Goal: Ask a question

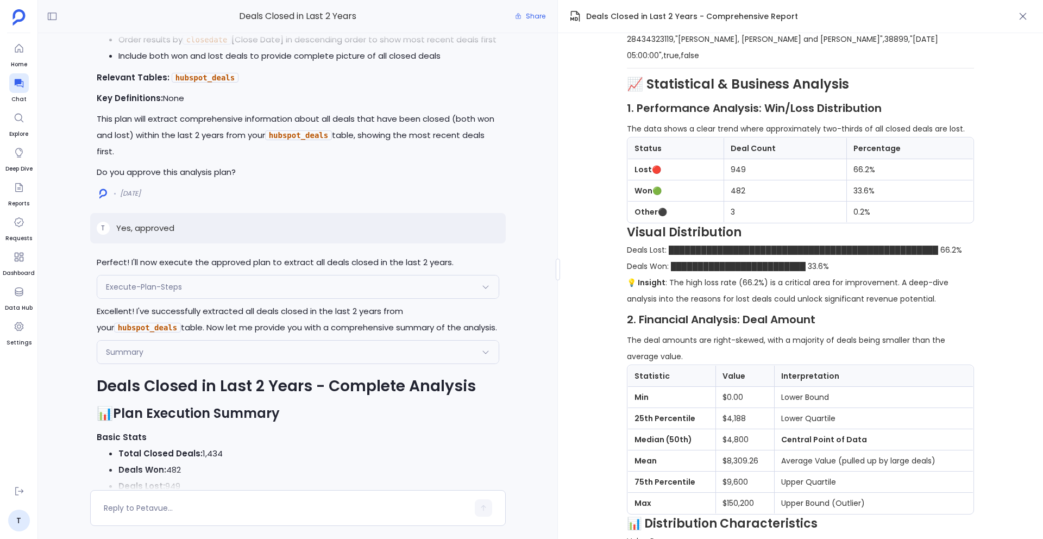
scroll to position [-8747, 0]
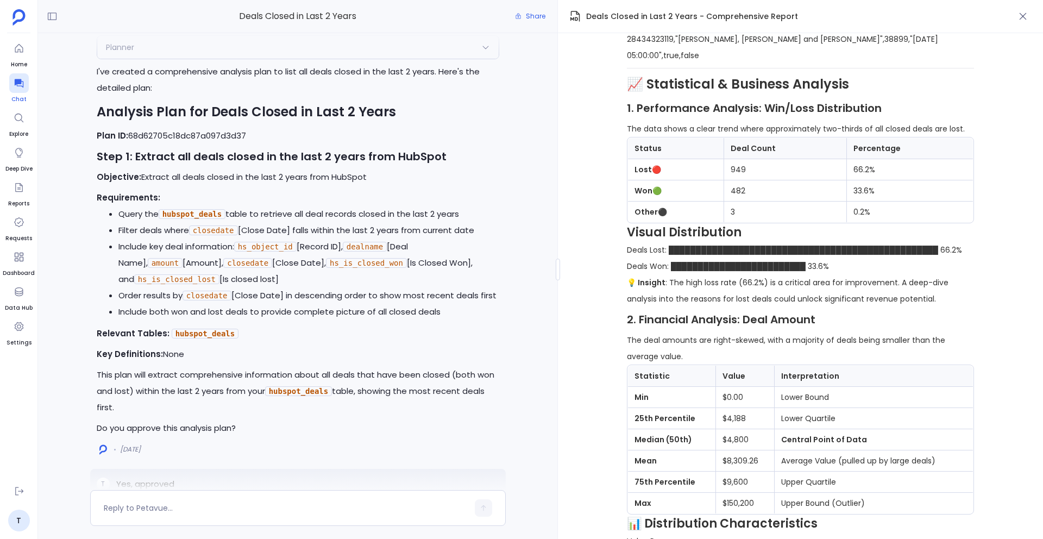
click at [15, 81] on icon at bounding box center [18, 83] width 9 height 9
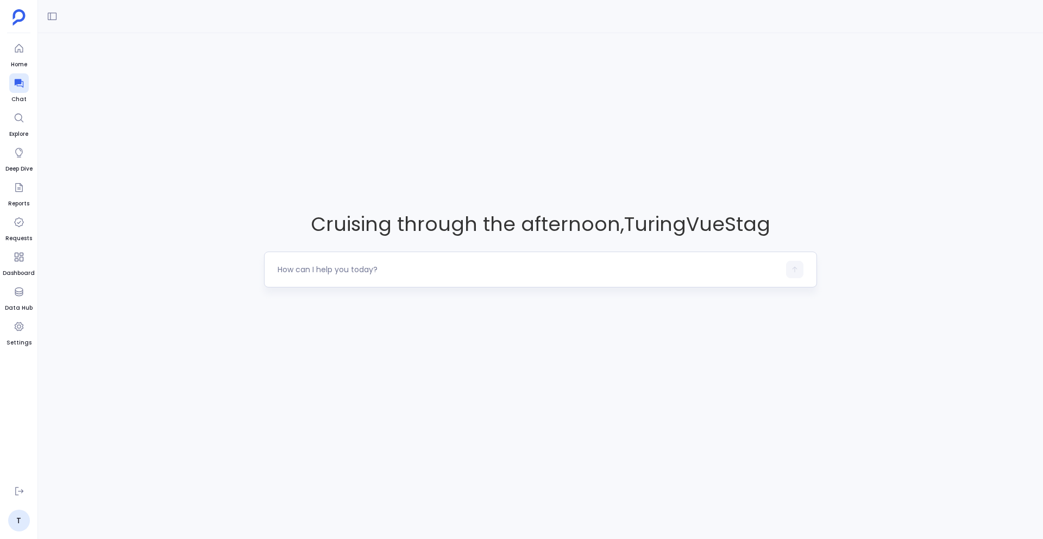
click at [361, 267] on textarea at bounding box center [529, 269] width 502 height 11
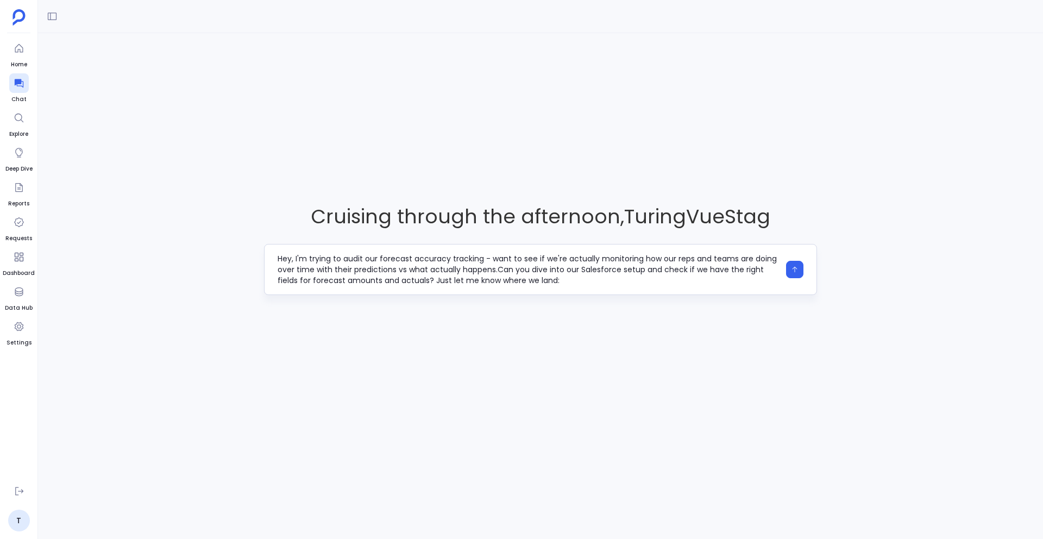
type textarea "Hey, I'm trying to audit our forecast accuracy tracking - want to see if we're …"
click at [546, 284] on textarea "Hey, I'm trying to audit our forecast accuracy tracking - want to see if we're …" at bounding box center [529, 269] width 502 height 33
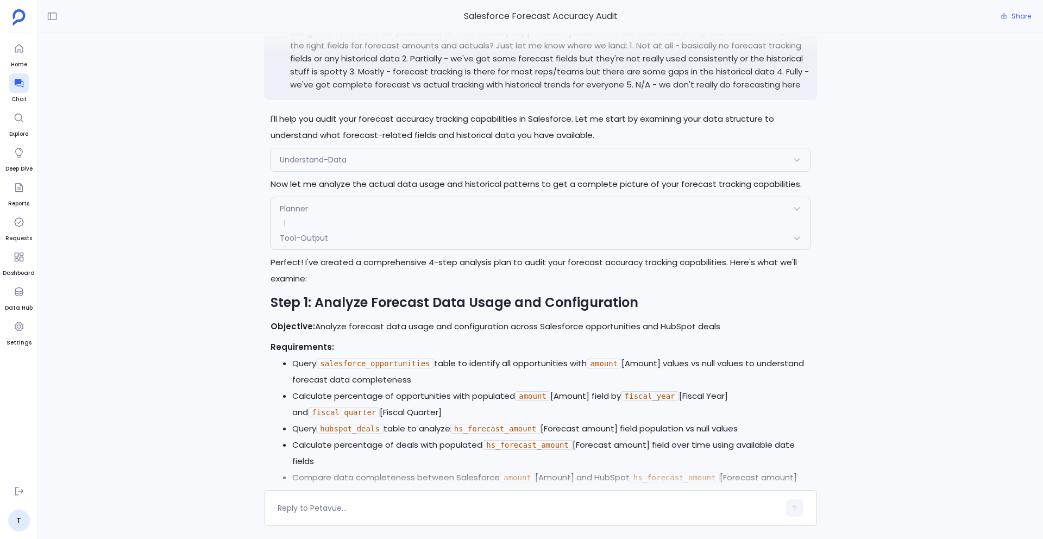
scroll to position [-864, 0]
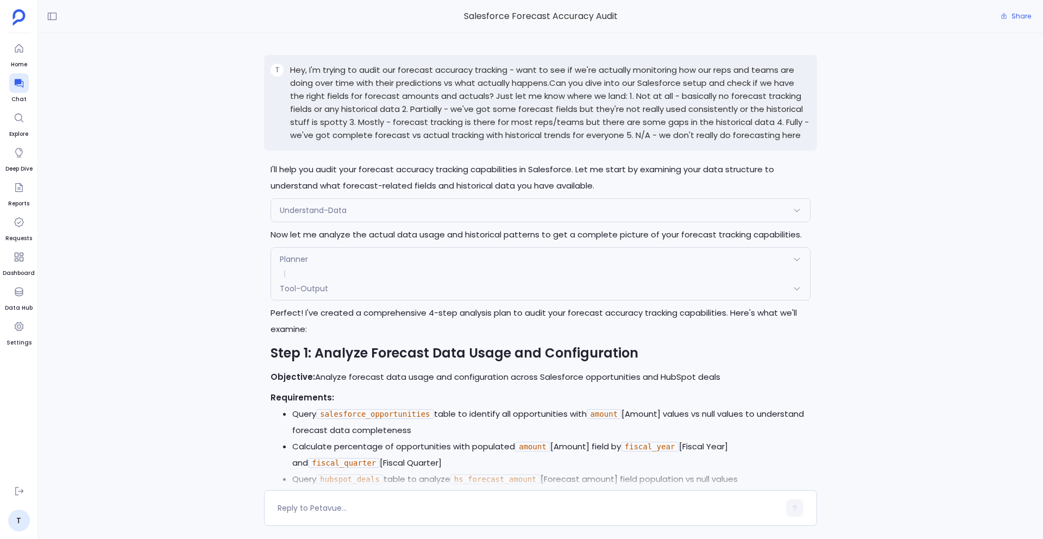
click at [376, 215] on div "Understand-Data" at bounding box center [540, 210] width 539 height 23
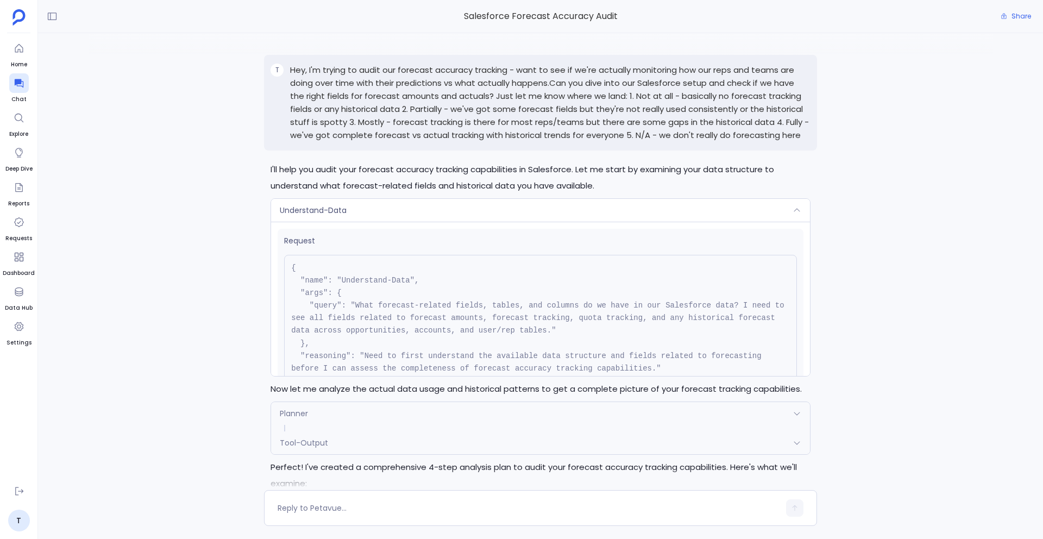
click at [376, 215] on div "Understand-Data" at bounding box center [540, 210] width 539 height 23
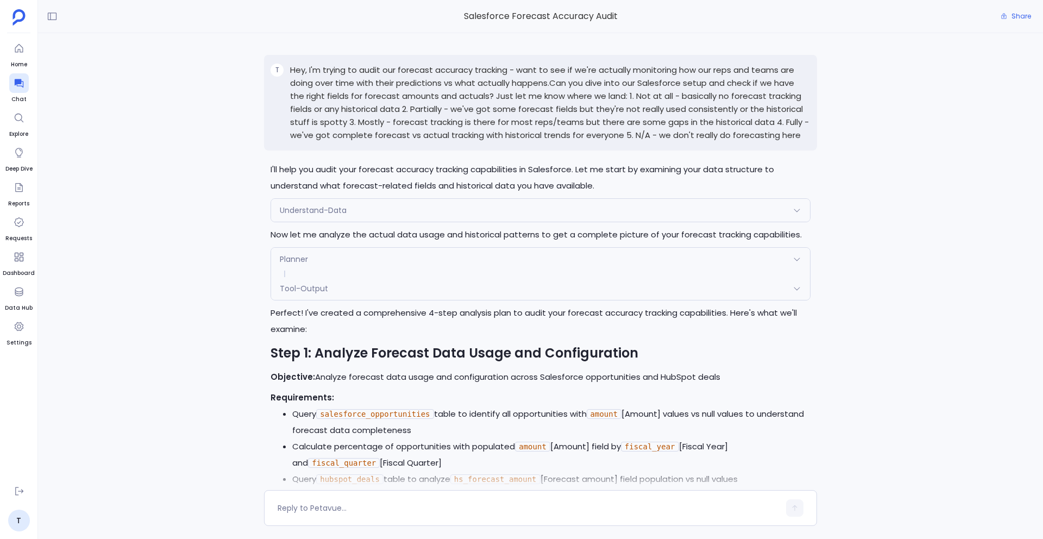
click at [468, 208] on div "Understand-Data" at bounding box center [540, 210] width 539 height 23
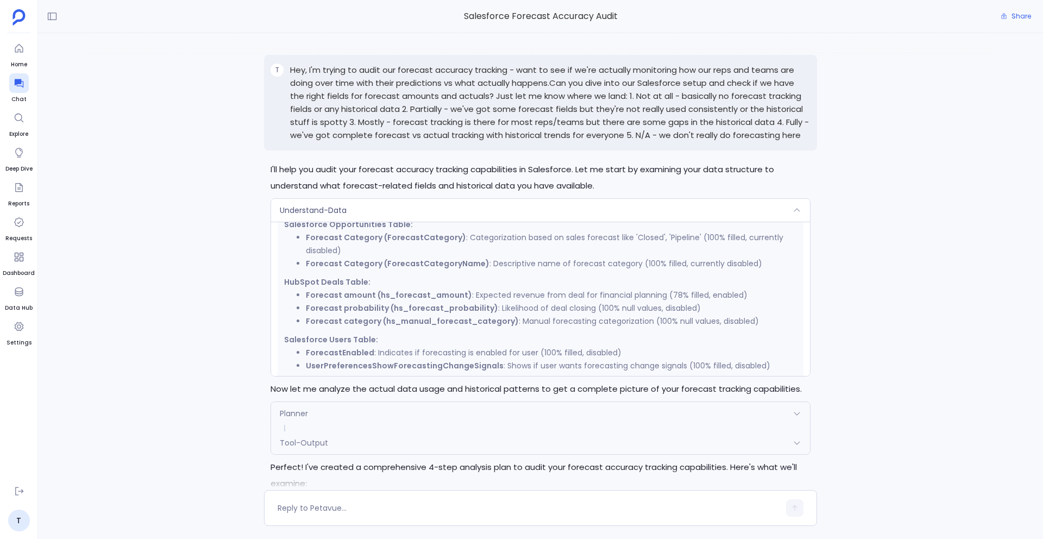
scroll to position [478, 0]
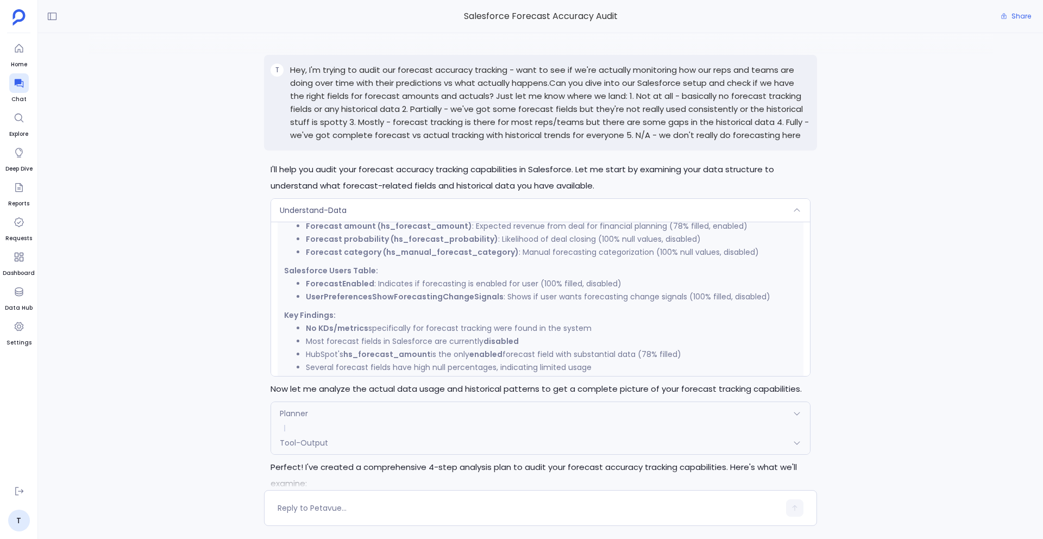
click at [526, 199] on div "Understand-Data" at bounding box center [540, 210] width 539 height 23
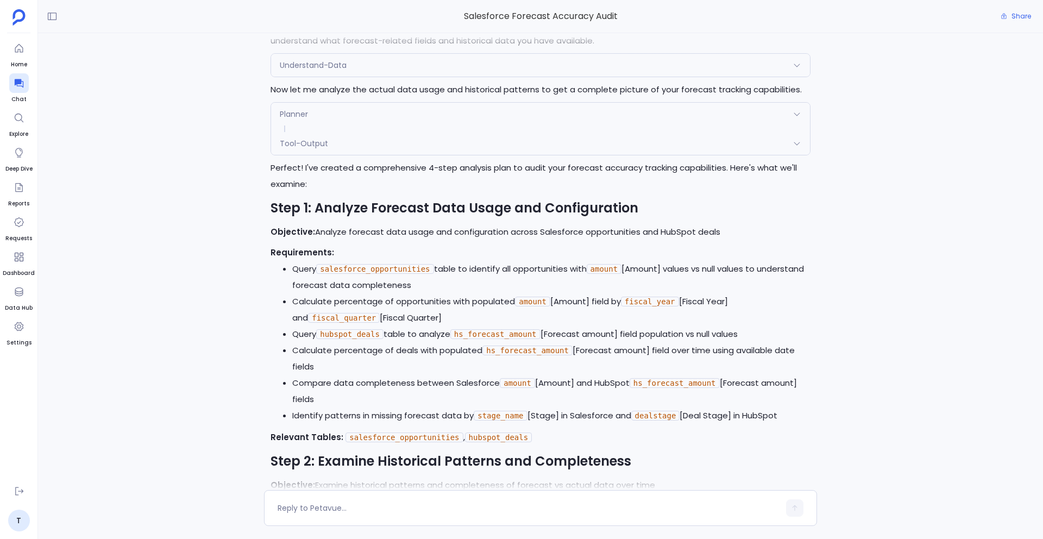
scroll to position [-864, 0]
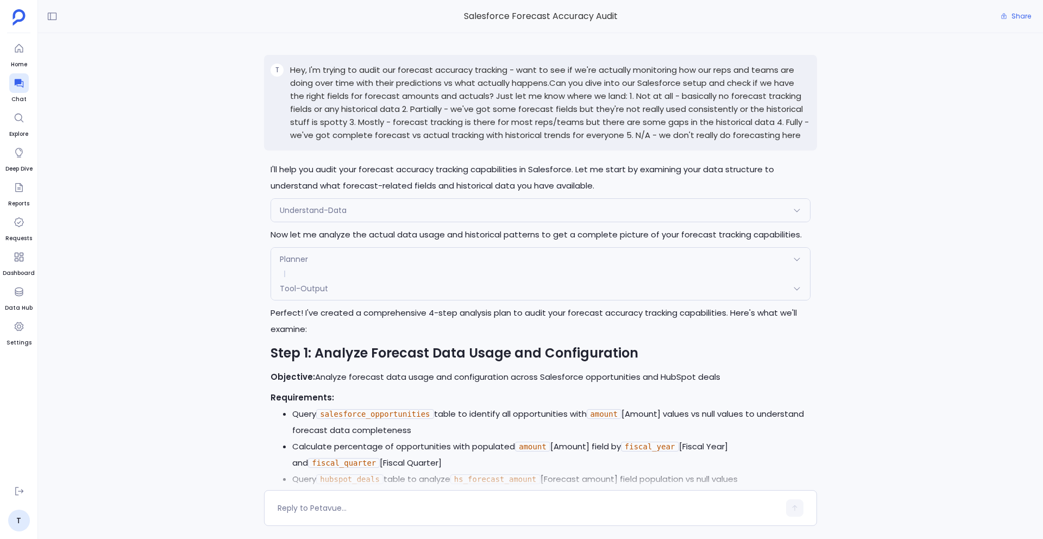
click at [608, 117] on p "Hey, I'm trying to audit our forecast accuracy tracking - want to see if we're …" at bounding box center [550, 103] width 520 height 78
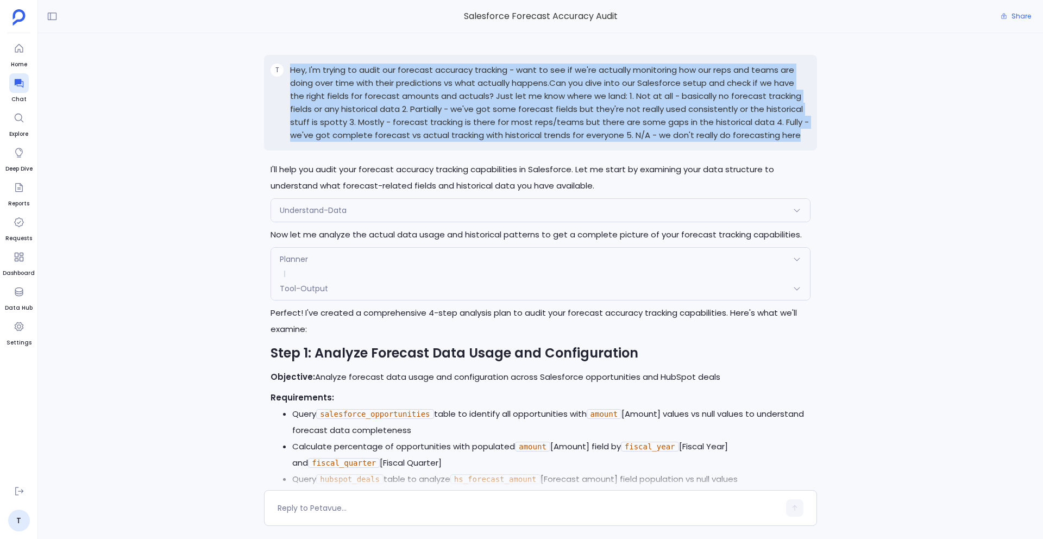
click at [608, 117] on p "Hey, I'm trying to audit our forecast accuracy tracking - want to see if we're …" at bounding box center [550, 103] width 520 height 78
copy p "Hey, I'm trying to audit our forecast accuracy tracking - want to see if we're …"
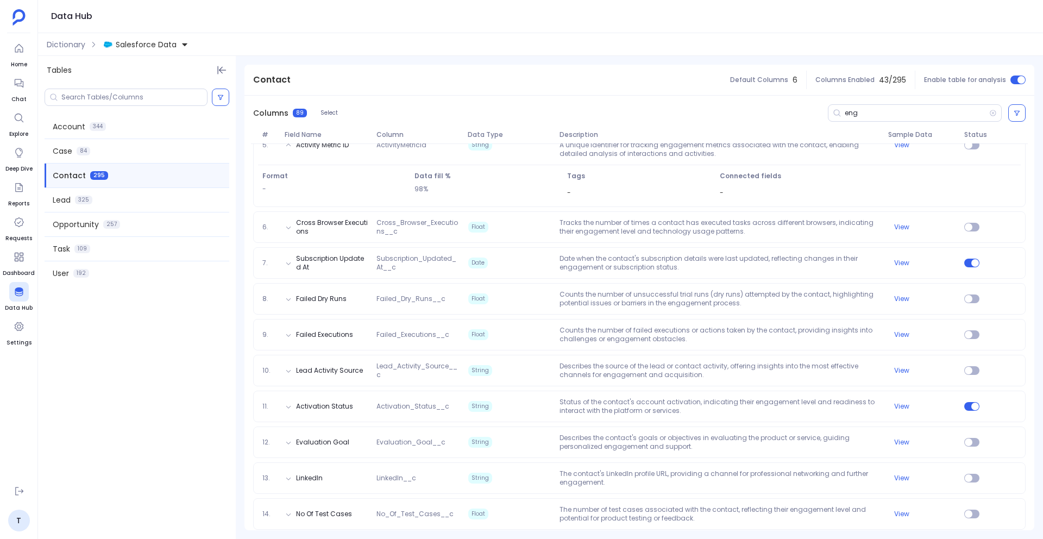
scroll to position [287, 0]
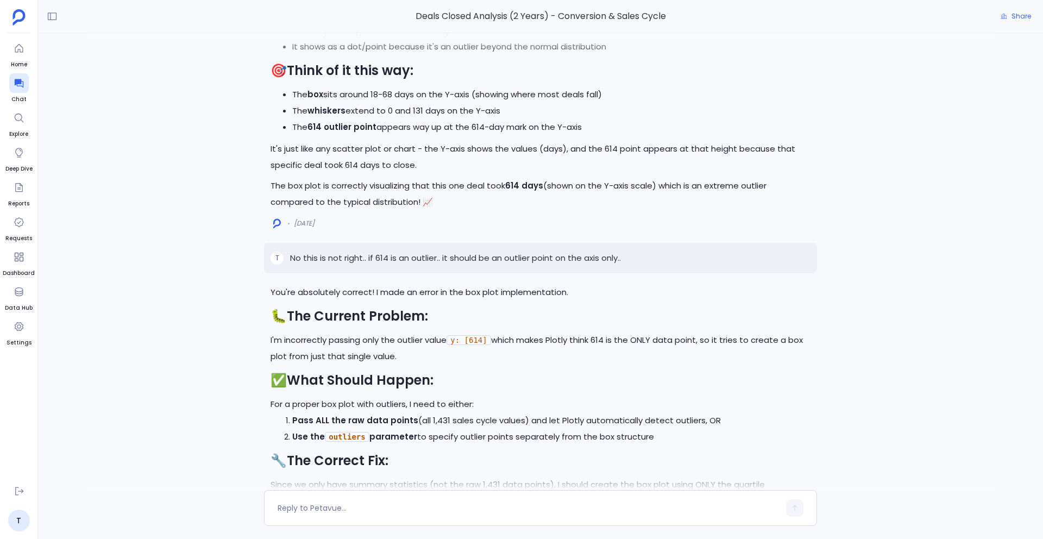
scroll to position [-3967, 0]
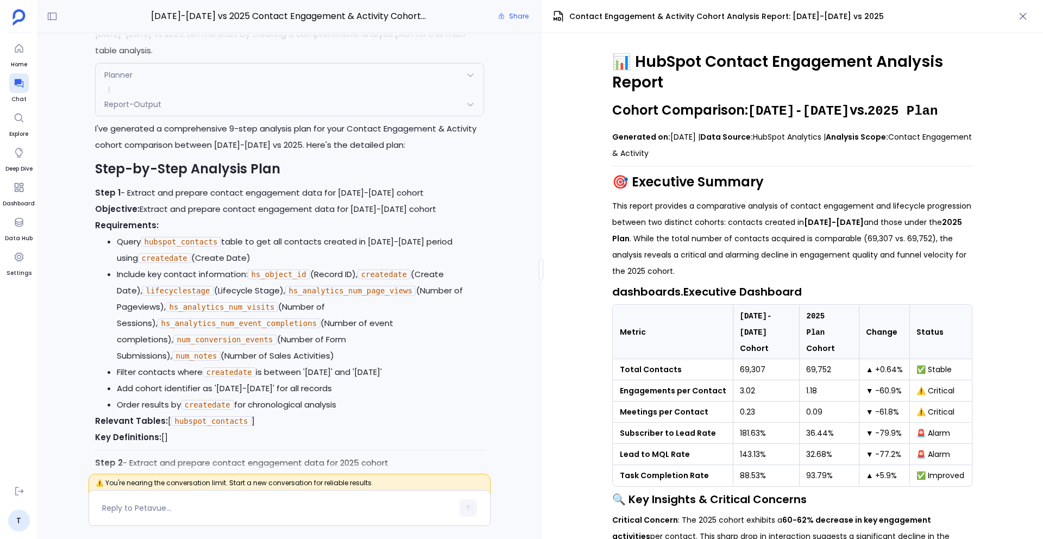
scroll to position [-5841, 0]
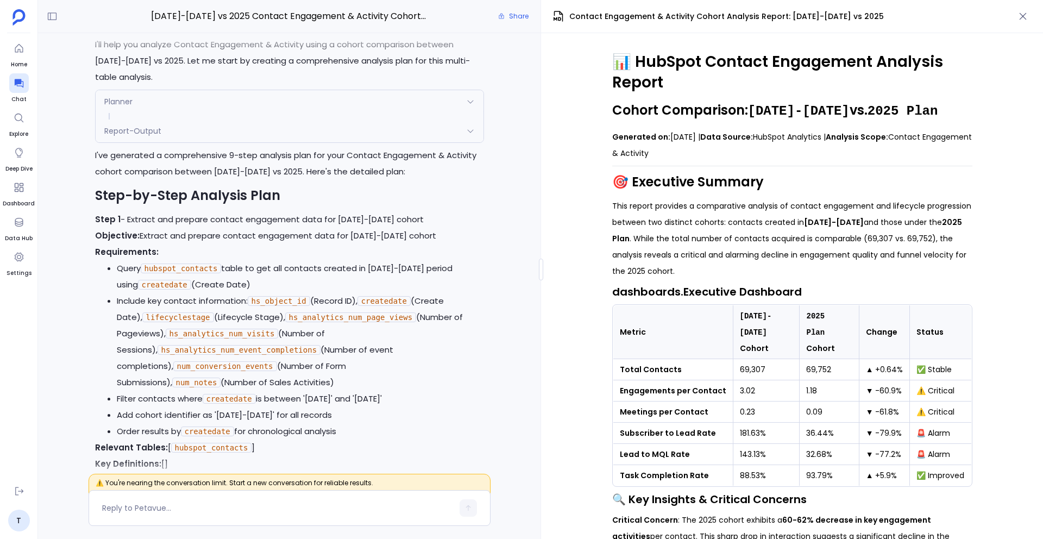
click at [282, 85] on p "I'll help you analyze Contact Engagement & Activity using a cohort comparison b…" at bounding box center [289, 60] width 389 height 49
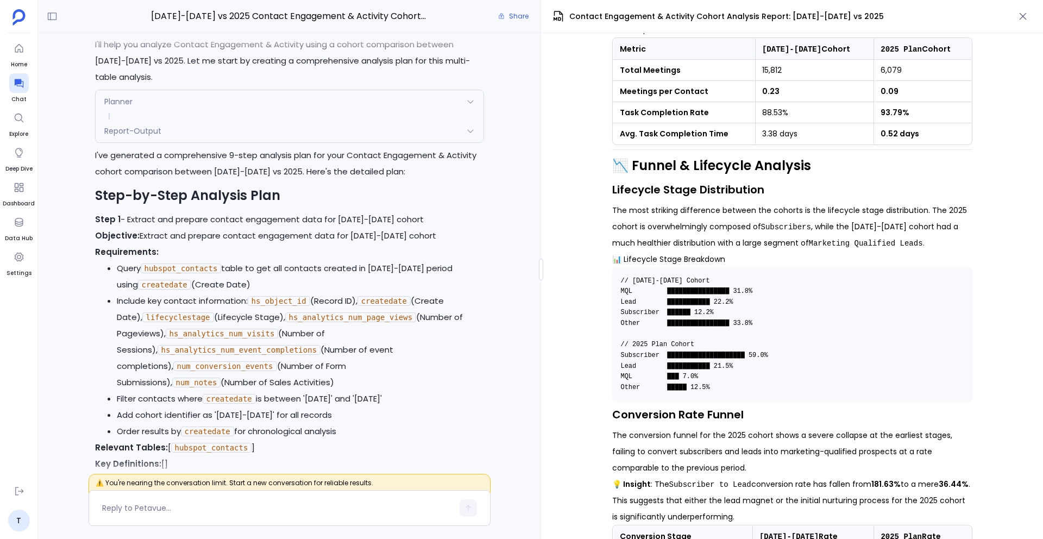
scroll to position [1688, 0]
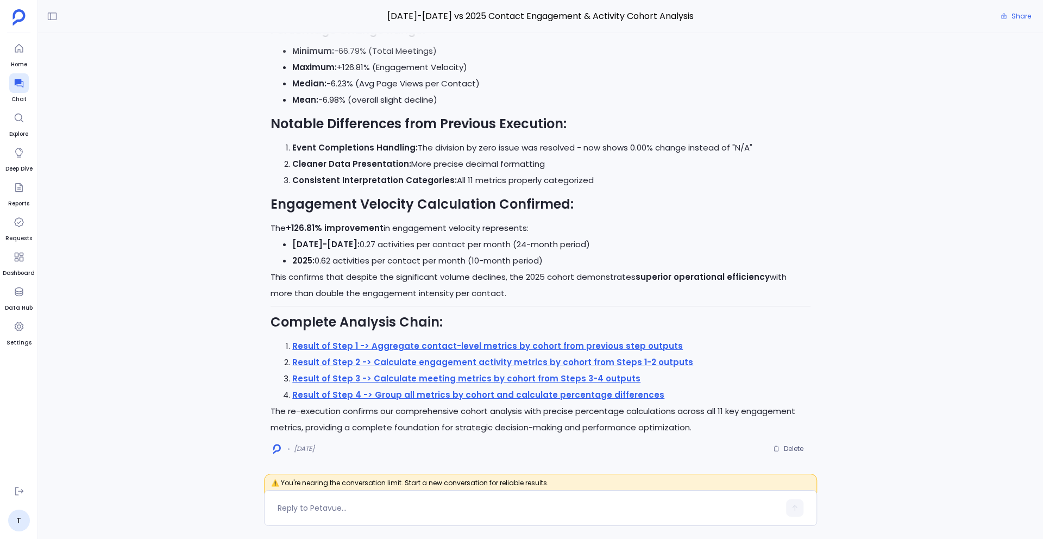
scroll to position [-13173, 0]
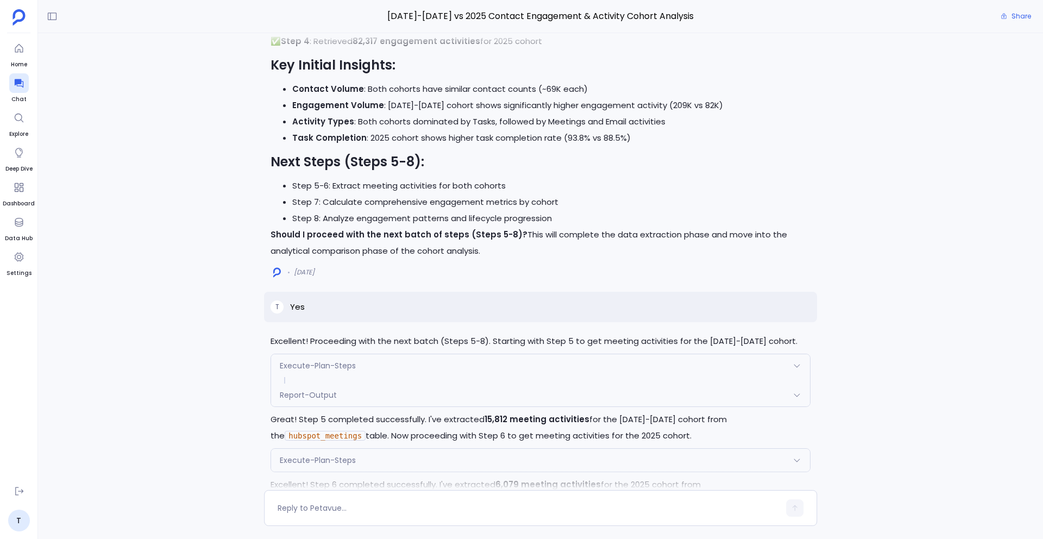
scroll to position [-2167, 0]
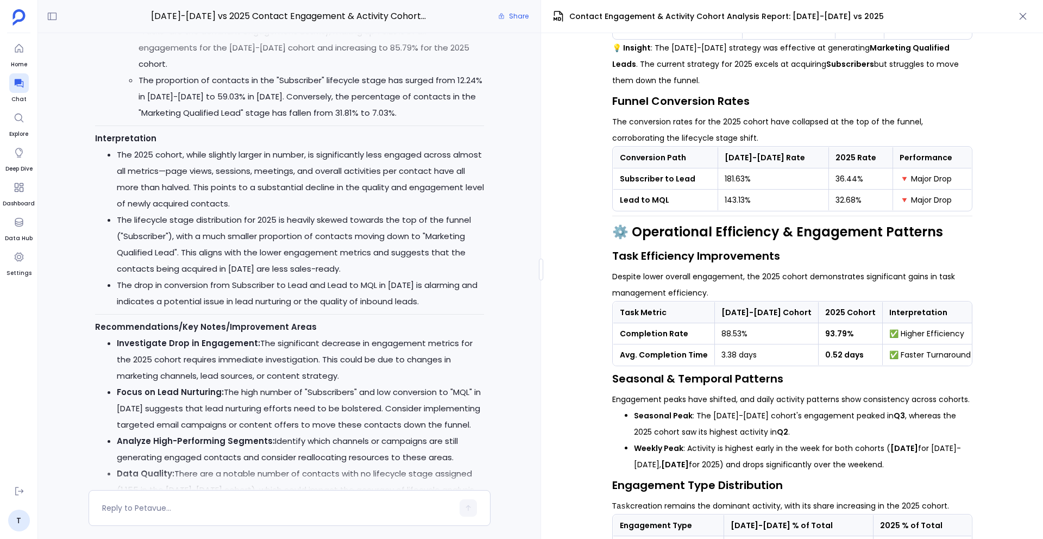
scroll to position [-372, 0]
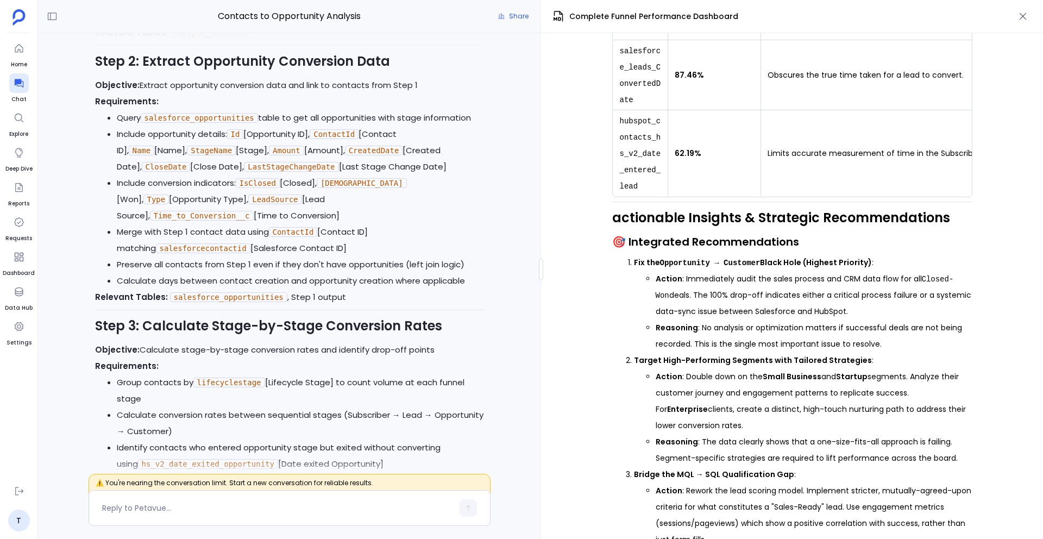
scroll to position [1964, 0]
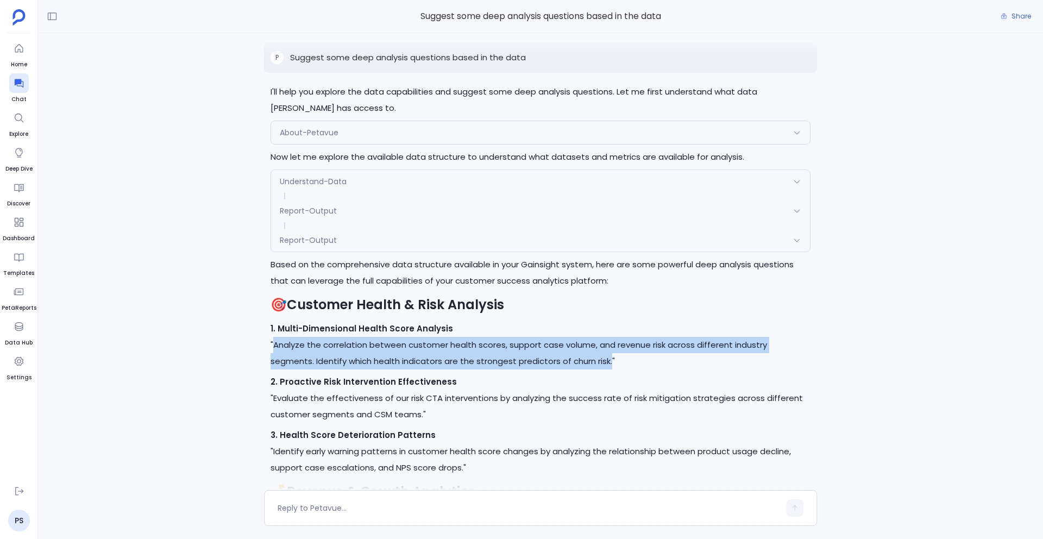
scroll to position [-4269, 0]
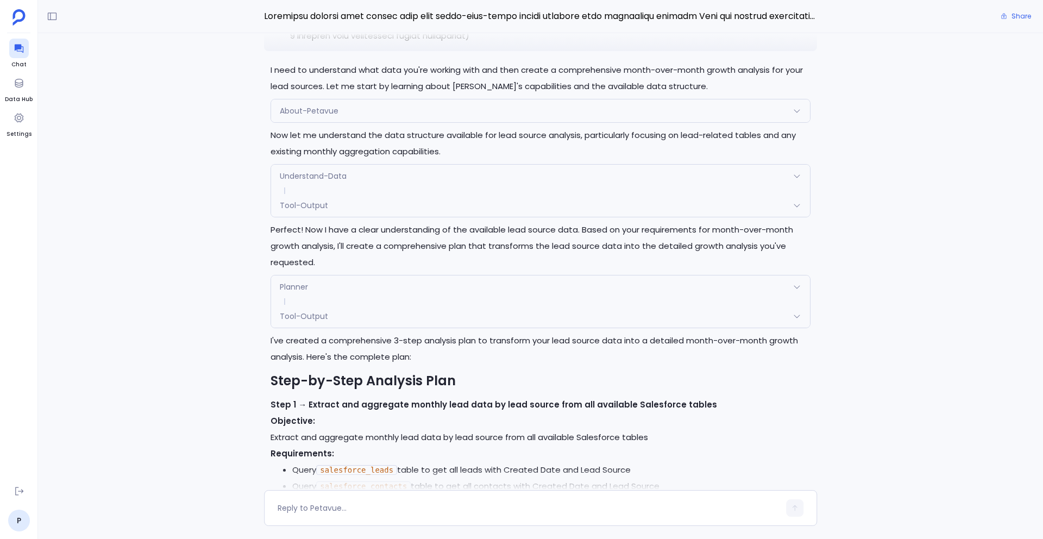
scroll to position [-2649, 0]
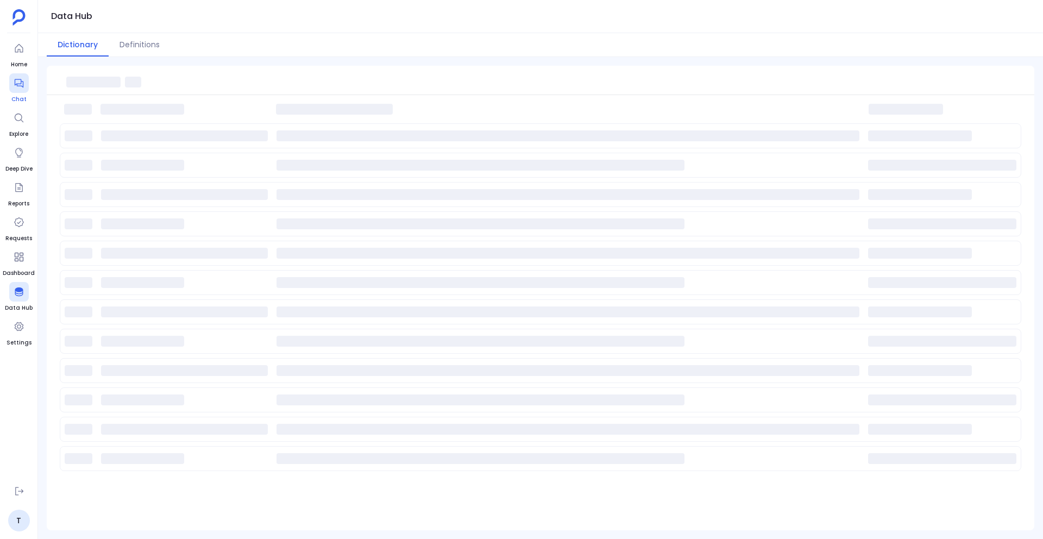
click at [17, 95] on span "Chat" at bounding box center [19, 99] width 20 height 9
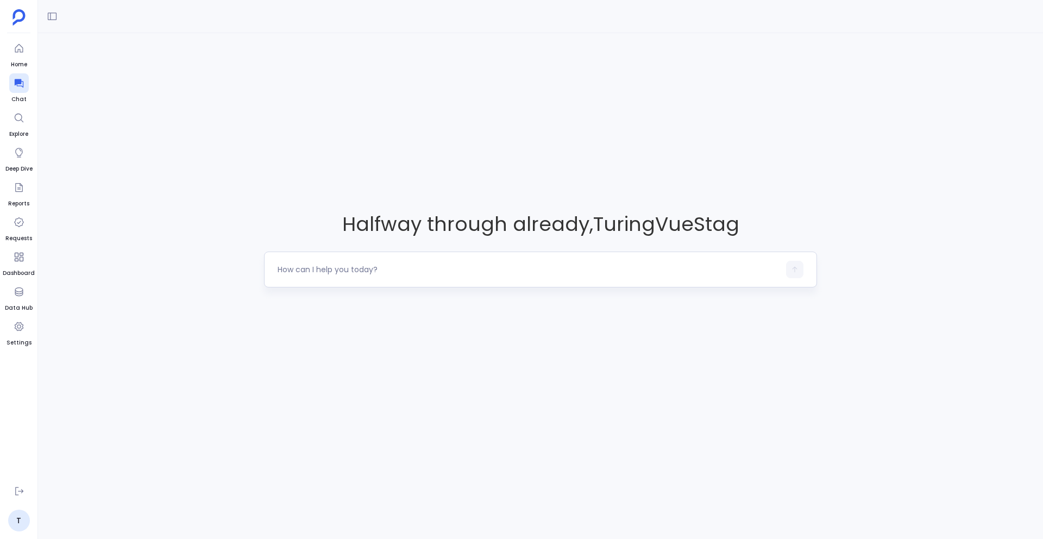
click at [349, 271] on textarea at bounding box center [529, 269] width 502 height 11
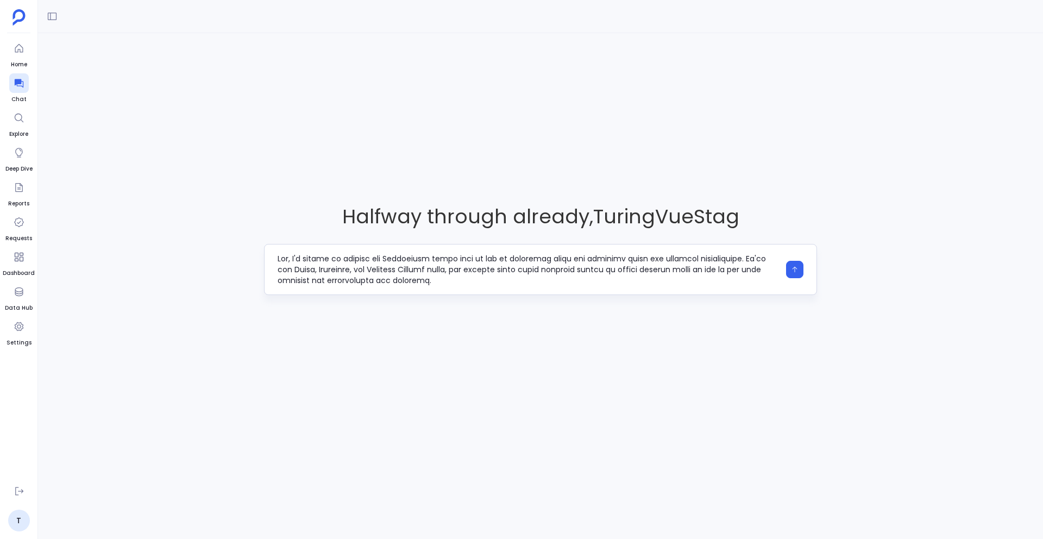
scroll to position [130, 0]
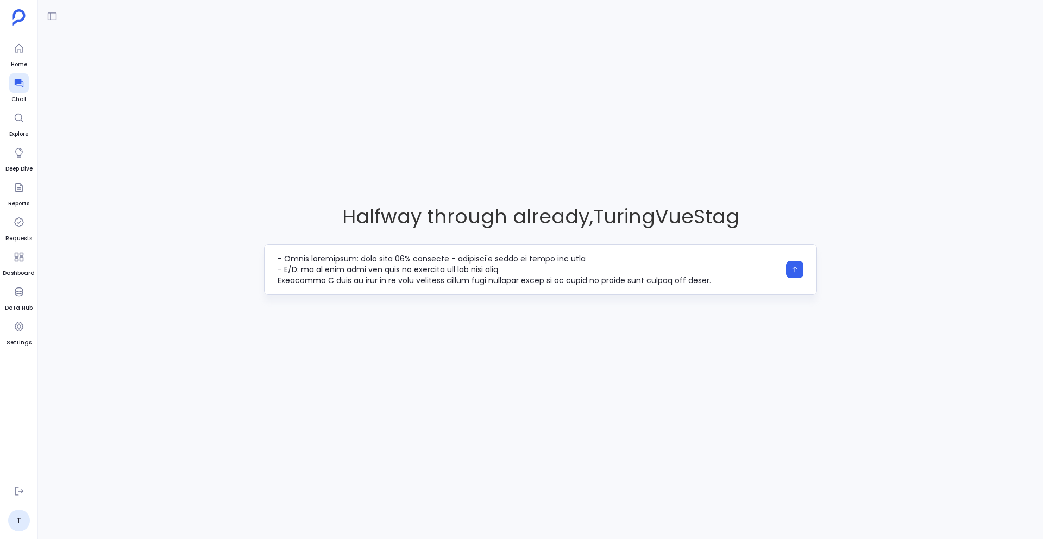
type textarea "Hey, I'm trying to analyze our Salesforce usage data to see if different teams …"
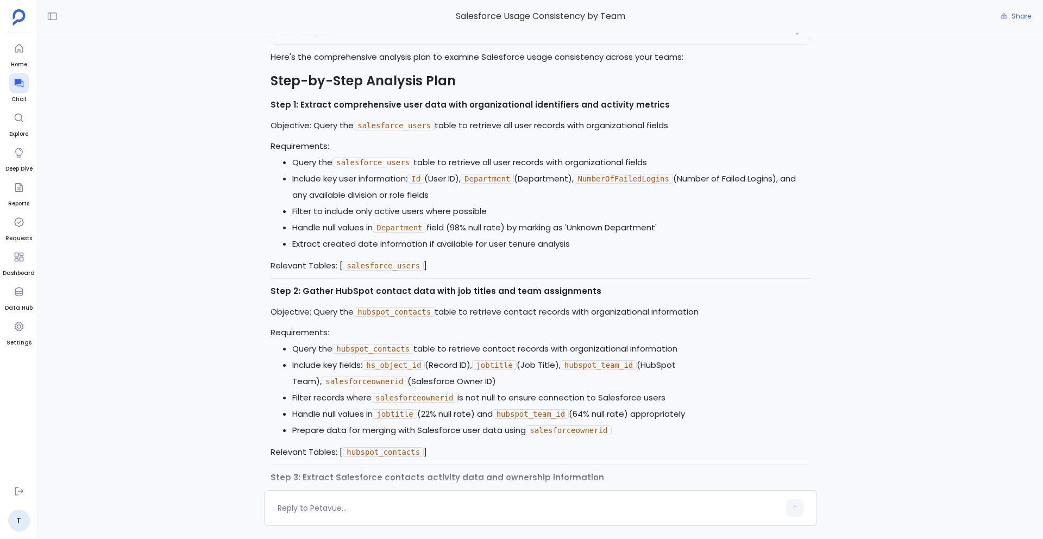
scroll to position [-1075, 0]
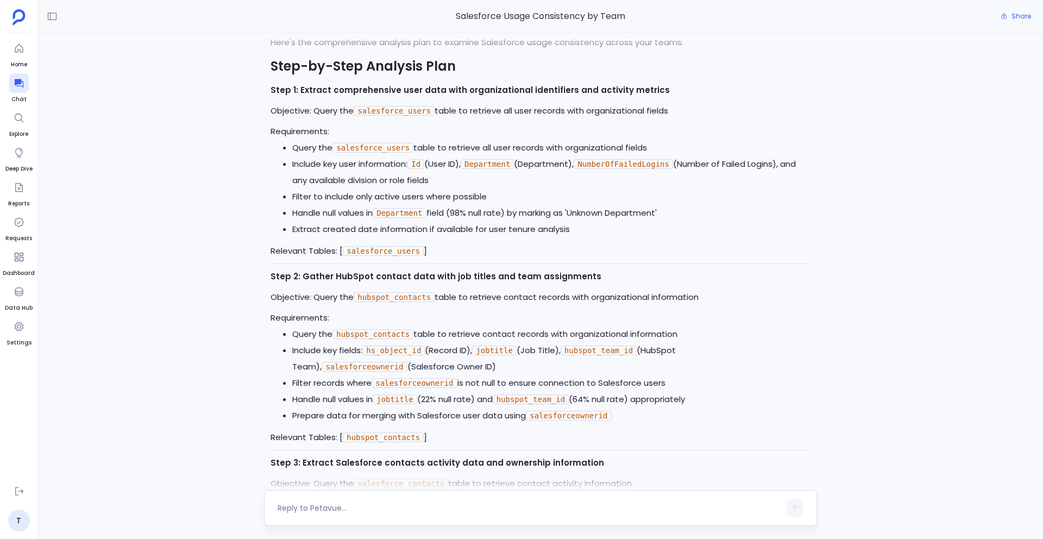
click at [375, 514] on div at bounding box center [529, 507] width 502 height 17
click at [342, 507] on textarea at bounding box center [529, 507] width 502 height 11
type textarea "Go ahead"
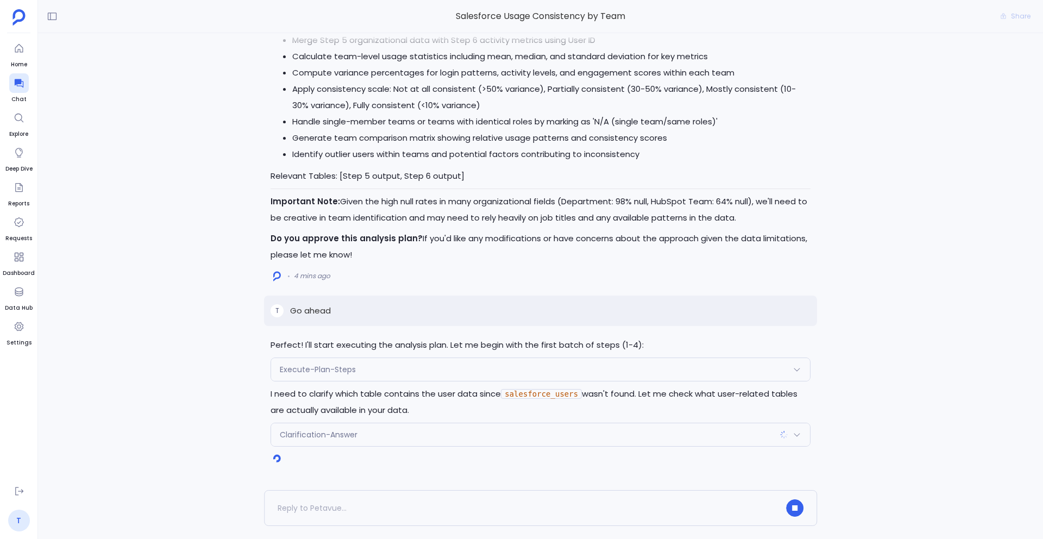
click at [15, 520] on link "T" at bounding box center [19, 521] width 22 height 22
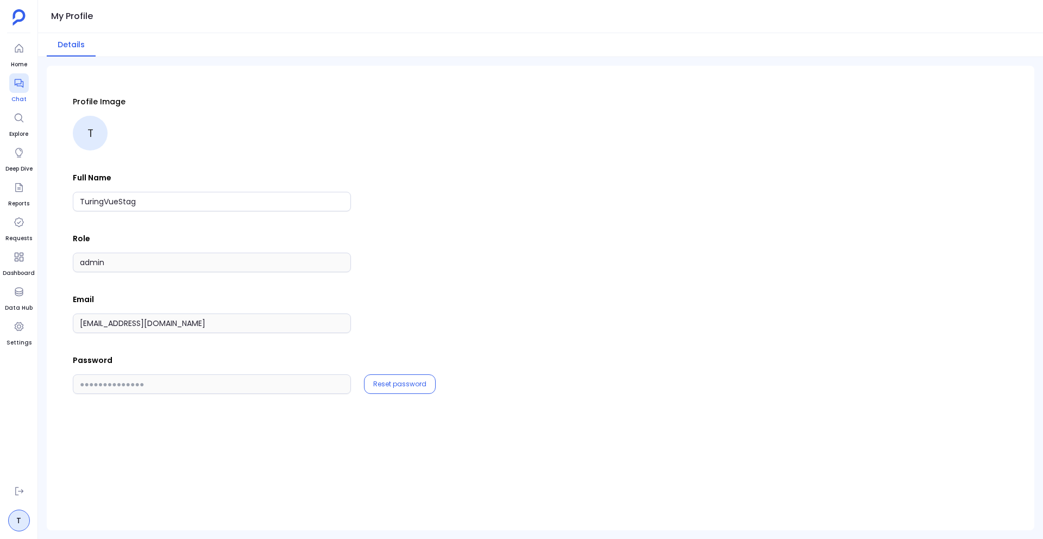
click at [16, 85] on icon at bounding box center [19, 83] width 11 height 11
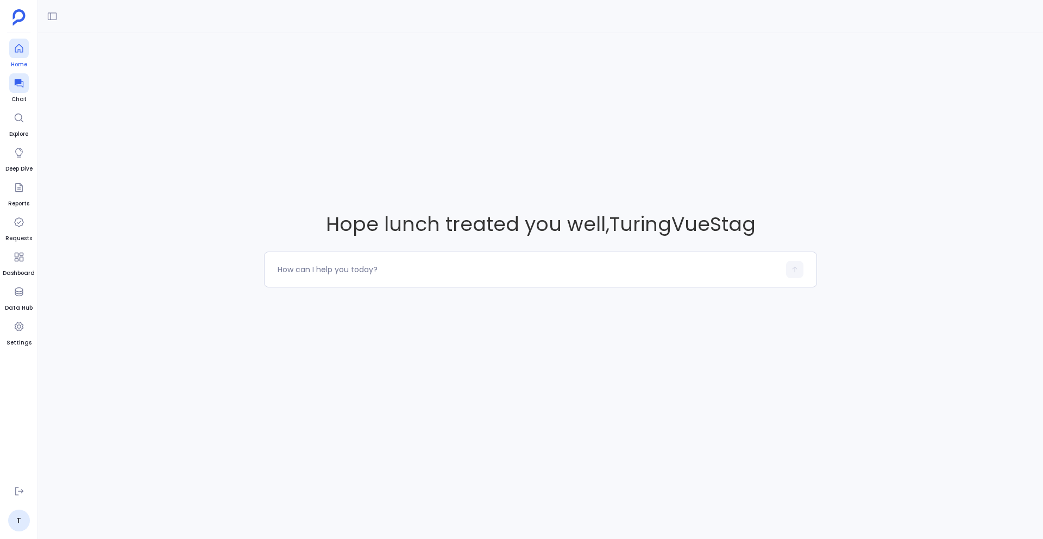
click at [22, 55] on div at bounding box center [19, 49] width 20 height 20
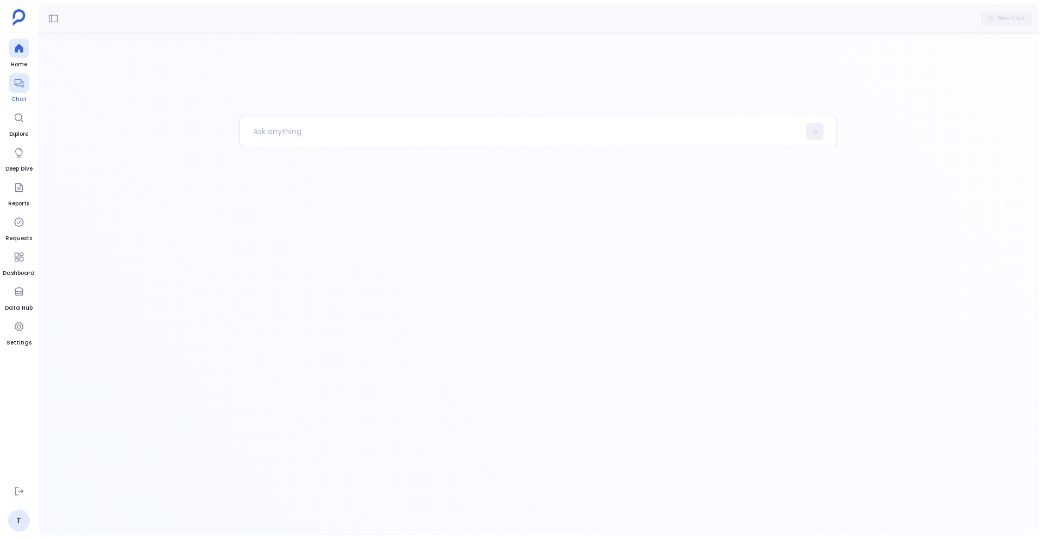
click at [20, 87] on icon at bounding box center [19, 83] width 11 height 11
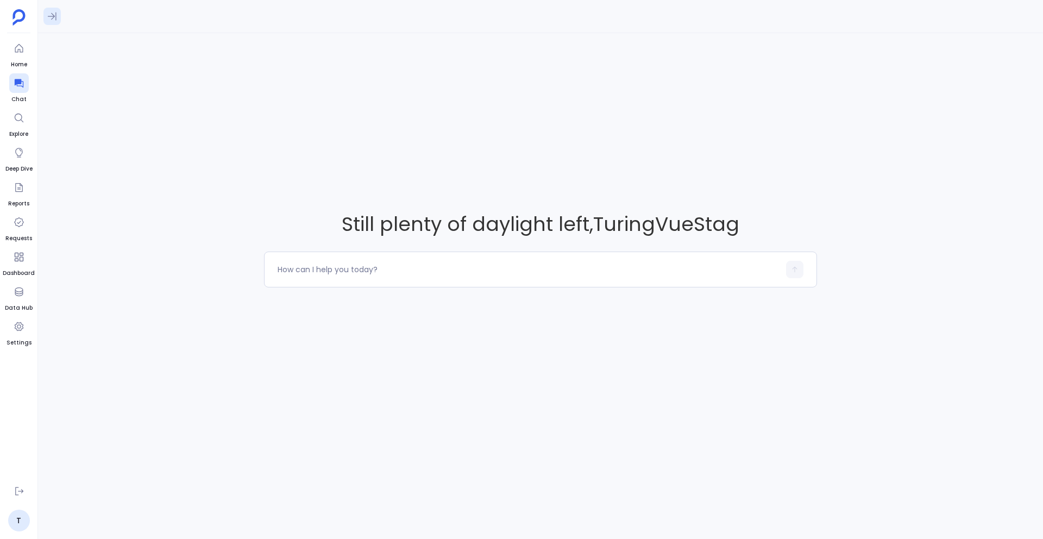
click at [49, 16] on icon at bounding box center [52, 16] width 11 height 11
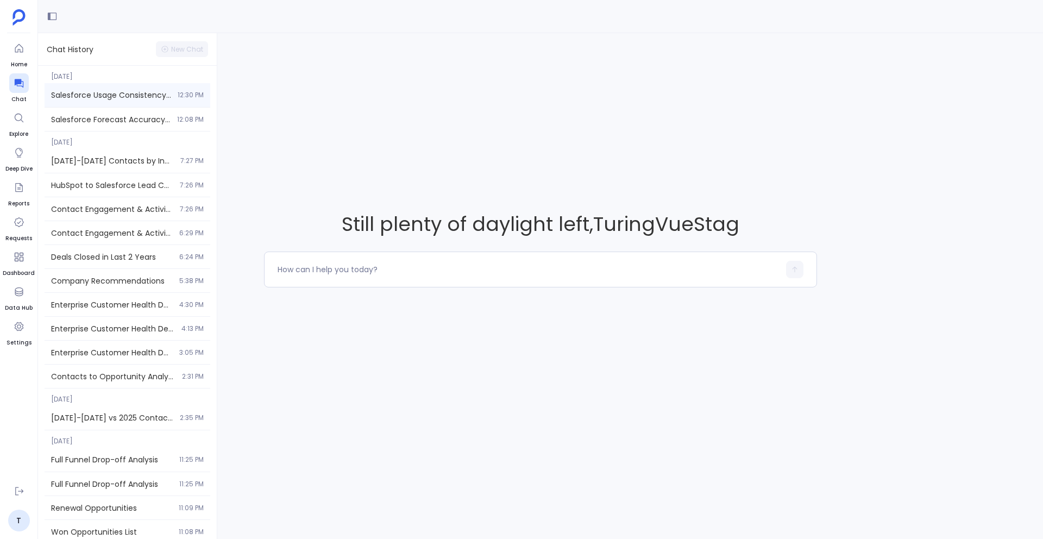
click at [131, 85] on div "Salesforce Usage Consistency by Team 12:30 PM" at bounding box center [128, 95] width 166 height 24
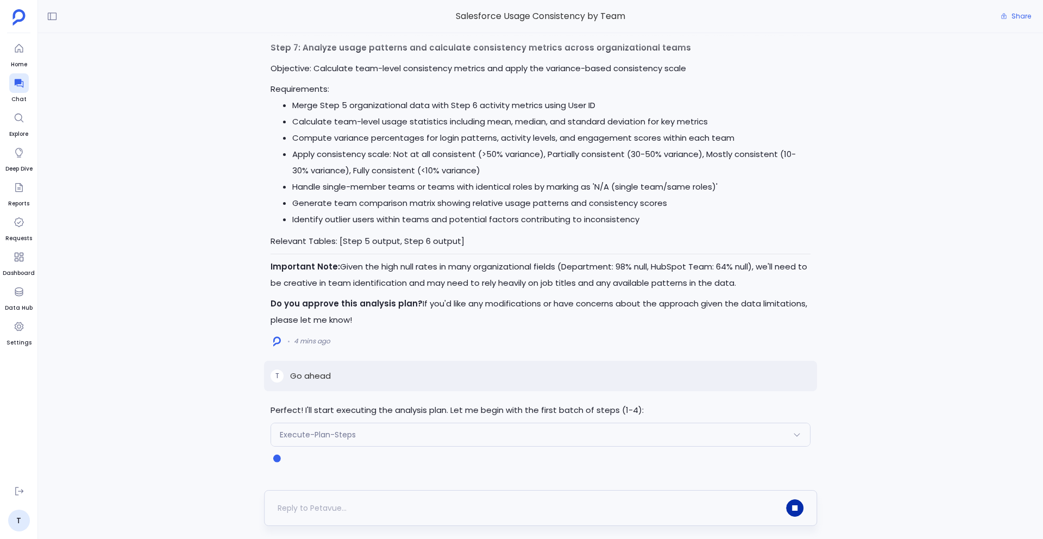
click at [795, 506] on icon "button" at bounding box center [794, 507] width 5 height 5
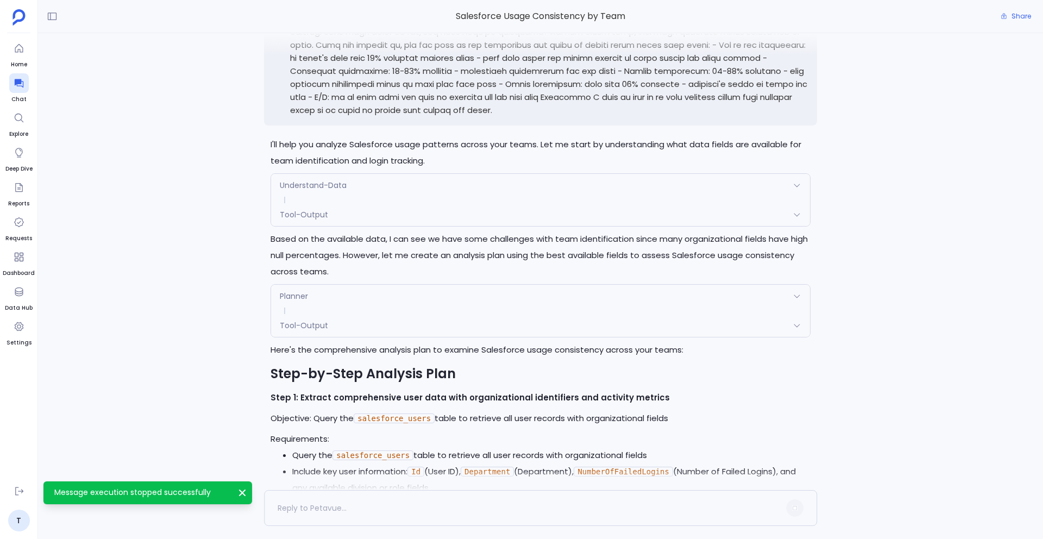
scroll to position [-1578, 0]
